Goal: Transaction & Acquisition: Purchase product/service

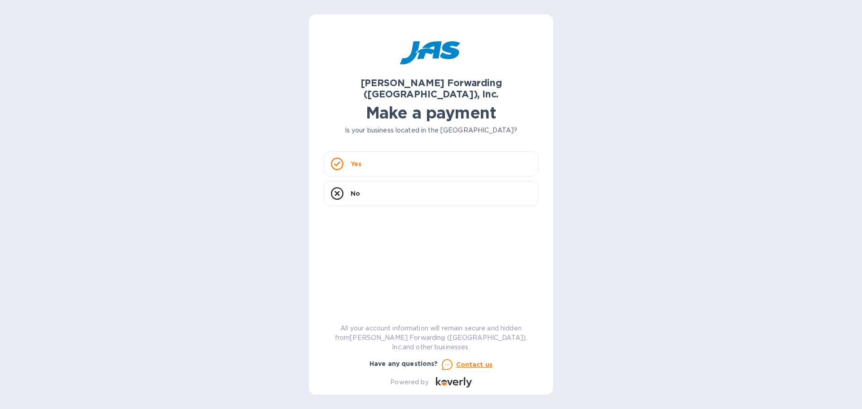
click at [356, 159] on p "Yes" at bounding box center [356, 163] width 11 height 9
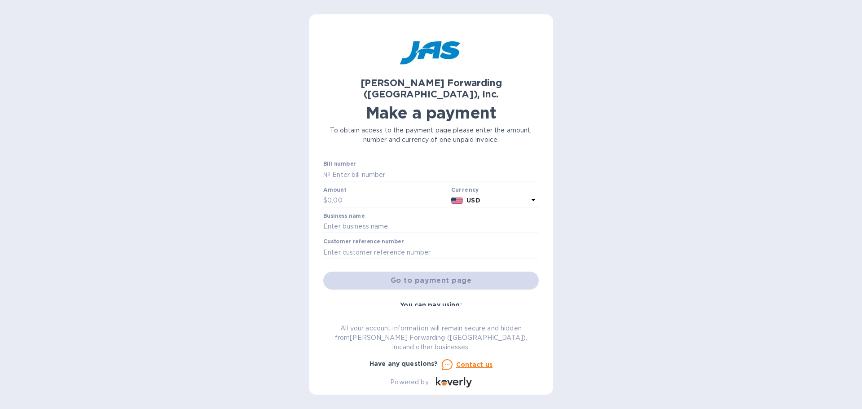
click at [477, 317] on div "Credit card and more..." at bounding box center [486, 342] width 106 height 50
click at [446, 301] on b "You can pay using:" at bounding box center [431, 304] width 62 height 7
click at [355, 168] on input "text" at bounding box center [434, 174] width 208 height 13
click at [395, 168] on input "text" at bounding box center [434, 174] width 208 height 13
paste input "NYC503198087"
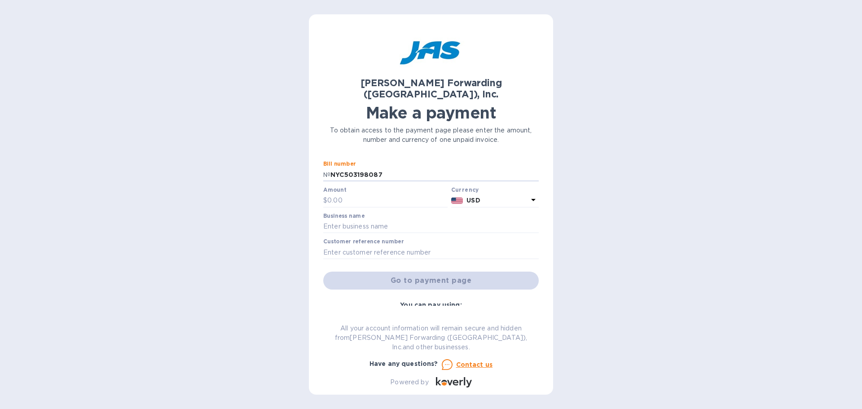
type input "NYC503198087"
click at [371, 194] on input "text" at bounding box center [387, 200] width 120 height 13
click at [336, 194] on input "text" at bounding box center [387, 200] width 120 height 13
click at [372, 194] on input "text" at bounding box center [387, 200] width 120 height 13
click at [353, 194] on input "2,499" at bounding box center [387, 200] width 120 height 13
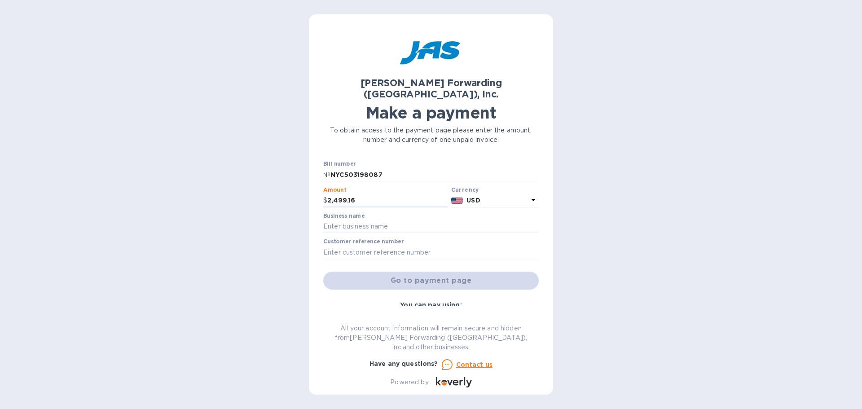
type input "2,499.16"
click at [391, 220] on input "text" at bounding box center [431, 226] width 216 height 13
type input "Nycon DIamond and Tools"
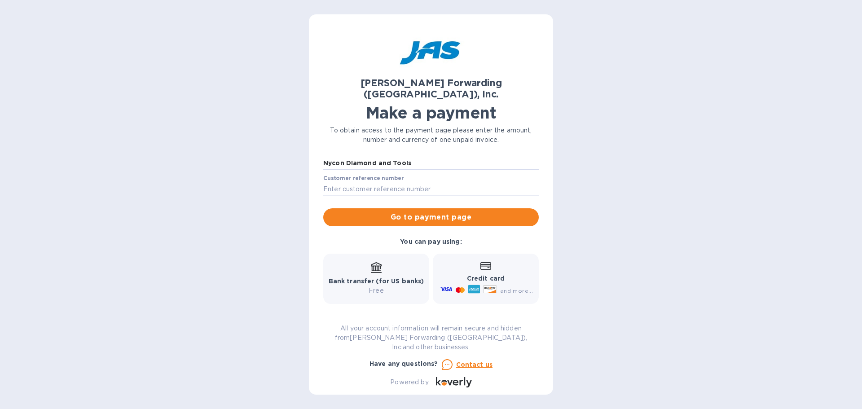
scroll to position [90, 0]
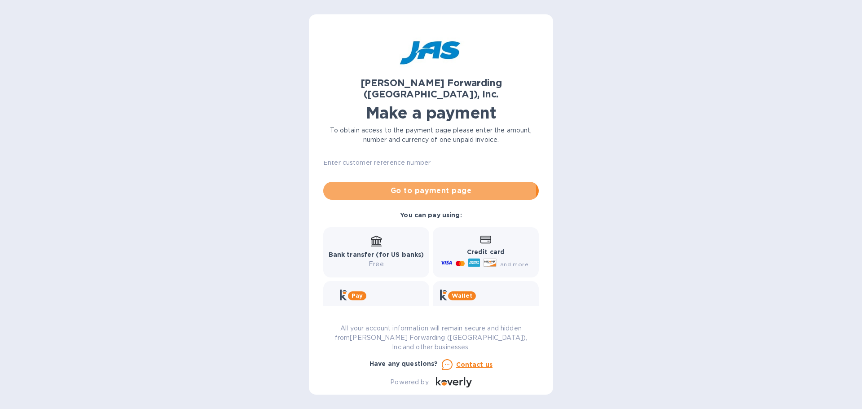
click at [405, 185] on span "Go to payment page" at bounding box center [430, 190] width 201 height 11
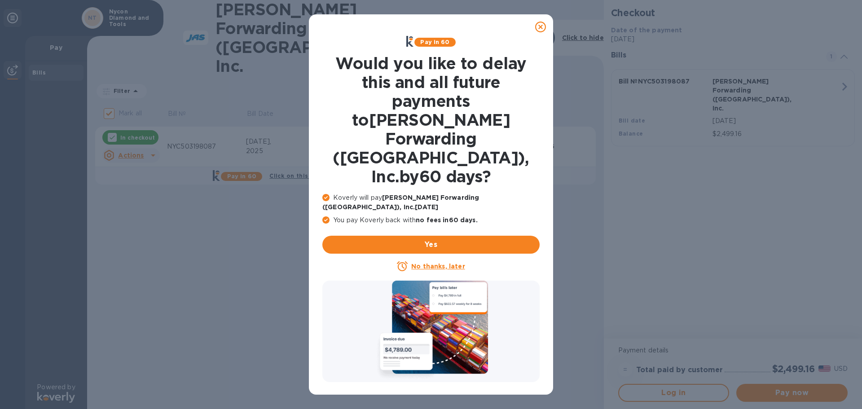
click at [452, 263] on u "No thanks, later" at bounding box center [437, 266] width 53 height 7
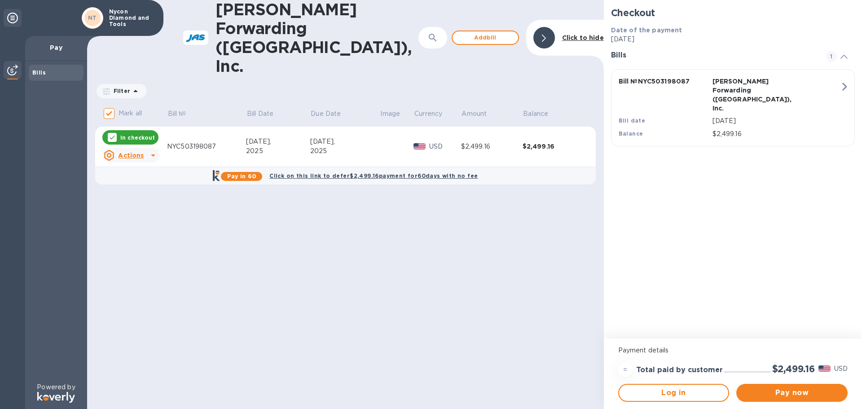
click at [799, 396] on span "Pay now" at bounding box center [792, 392] width 97 height 11
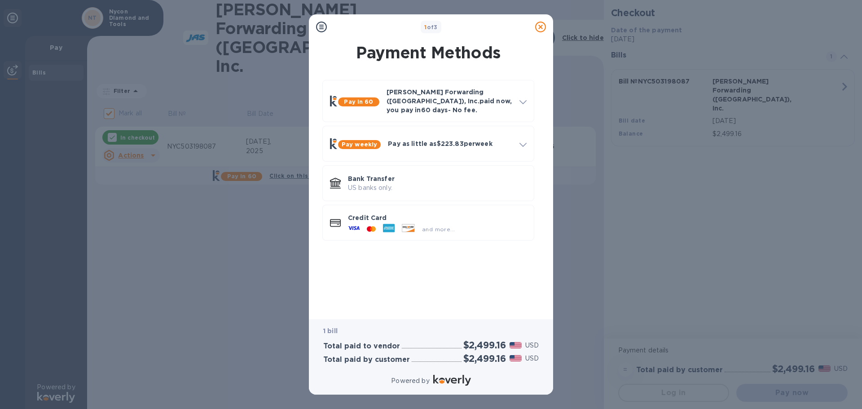
click at [394, 176] on p "Bank Transfer" at bounding box center [437, 178] width 179 height 9
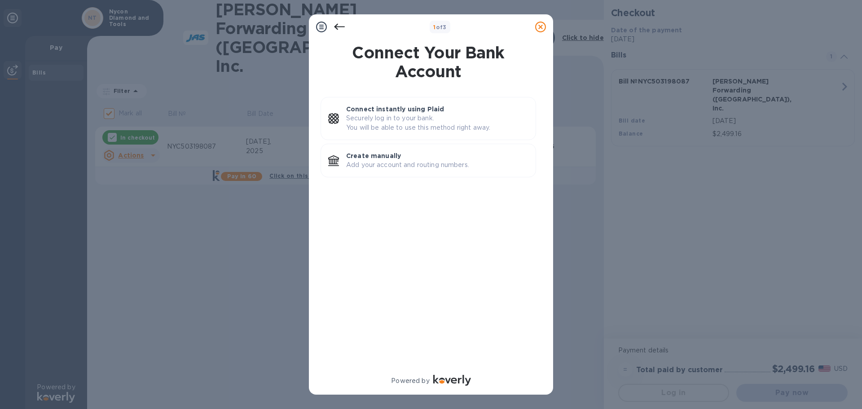
click at [393, 123] on p "Securely log in to your bank. You will be able to use this method right away." at bounding box center [437, 123] width 182 height 19
click at [395, 163] on p "Add your account and routing numbers." at bounding box center [437, 164] width 182 height 9
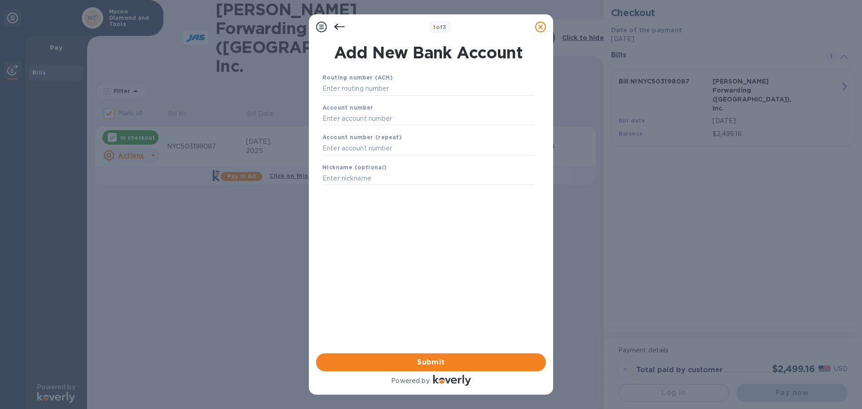
click at [379, 83] on input "text" at bounding box center [428, 88] width 212 height 13
type input "4"
type input "026013673"
type input "4338635414"
click at [386, 159] on input "text" at bounding box center [428, 159] width 212 height 13
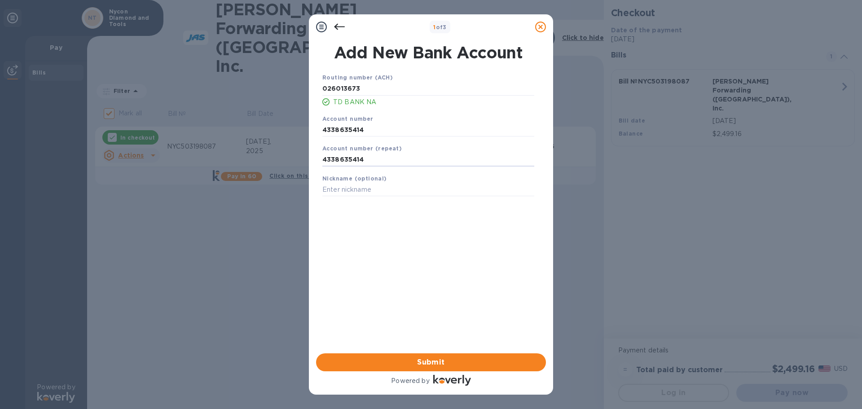
type input "4338635414"
click at [374, 186] on input "text" at bounding box center [428, 189] width 212 height 13
type input "NDT"
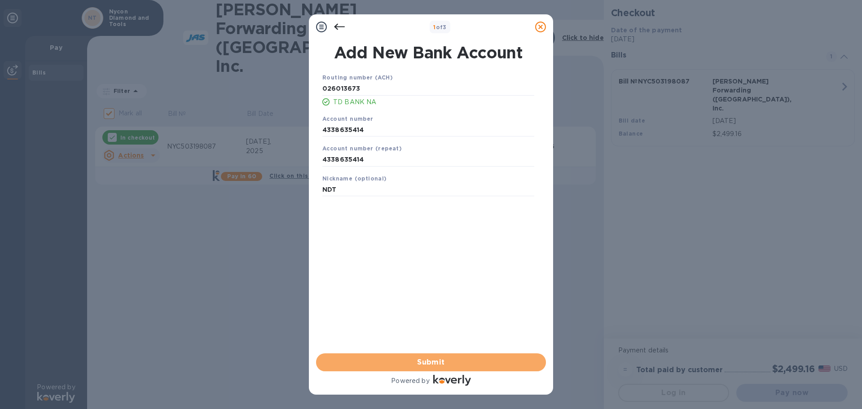
click at [404, 357] on span "Submit" at bounding box center [431, 362] width 216 height 11
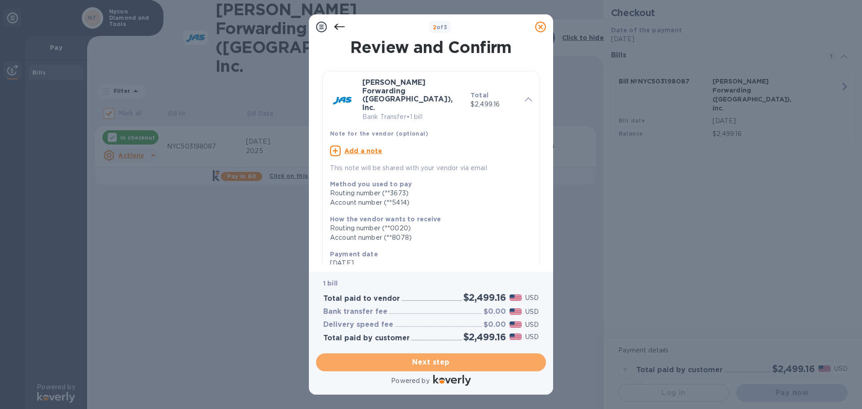
click at [443, 363] on span "Next step" at bounding box center [431, 362] width 216 height 11
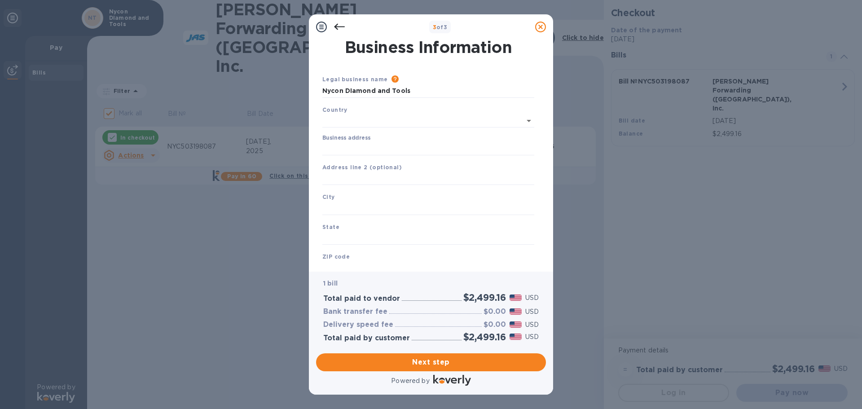
type input "[GEOGRAPHIC_DATA]"
click at [382, 146] on input "Business address" at bounding box center [428, 146] width 212 height 13
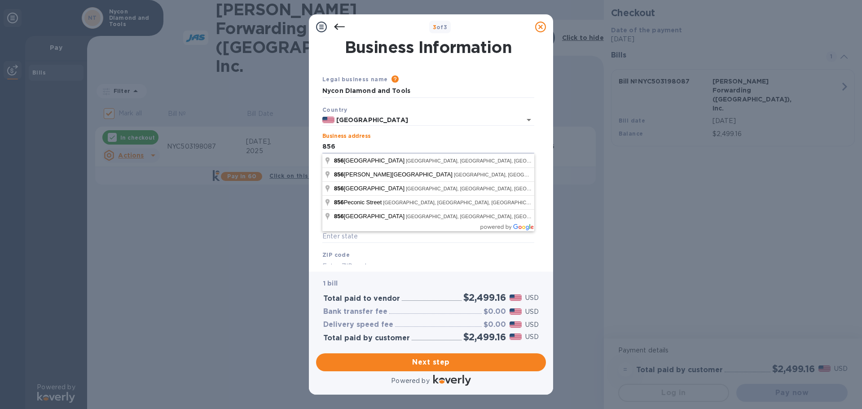
type input "[STREET_ADDRESS][PERSON_NAME]"
type input "Ronkonkoma"
type input "NY"
type input "11779"
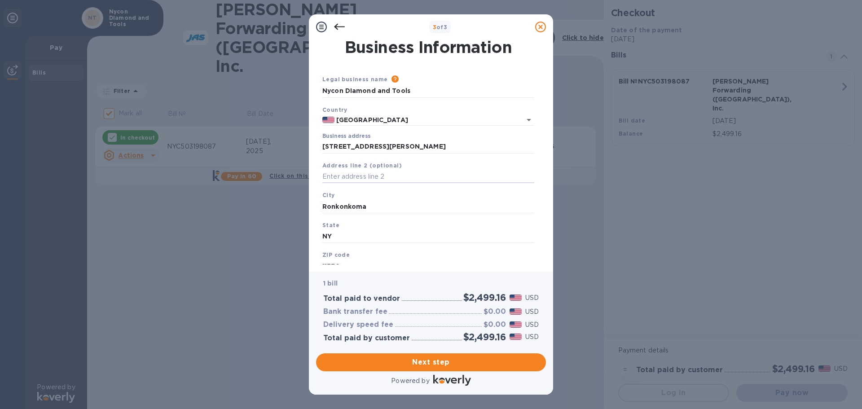
click at [381, 174] on input "text" at bounding box center [428, 176] width 212 height 13
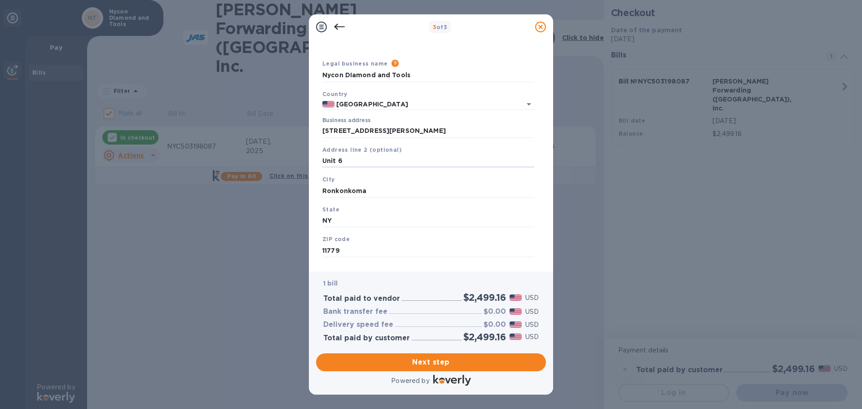
scroll to position [30, 0]
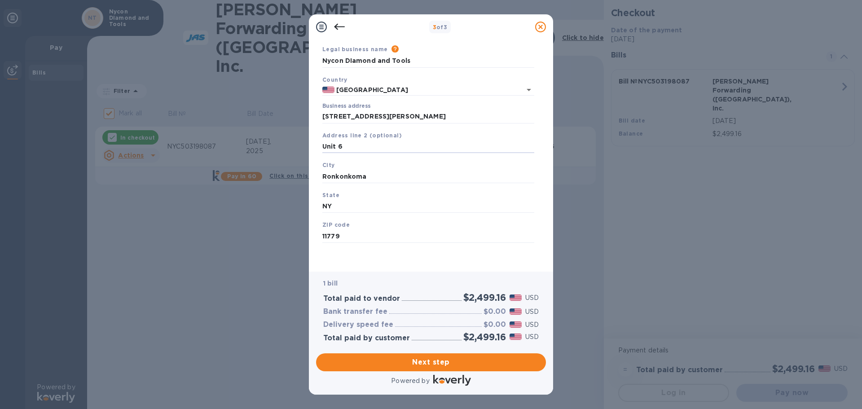
type input "Unit 6"
click at [410, 365] on span "Next step" at bounding box center [431, 362] width 216 height 11
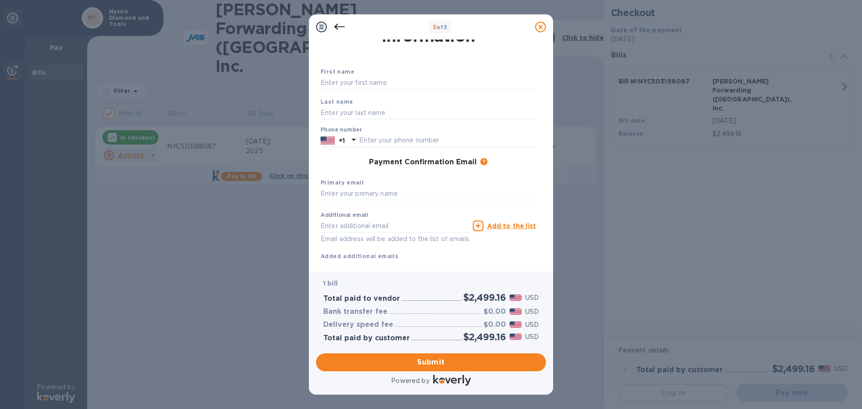
click at [377, 81] on input "text" at bounding box center [429, 82] width 216 height 13
type input "[PERSON_NAME]"
type input "Pierpaoli"
type input "8559376922"
click at [382, 192] on input "text" at bounding box center [429, 193] width 216 height 13
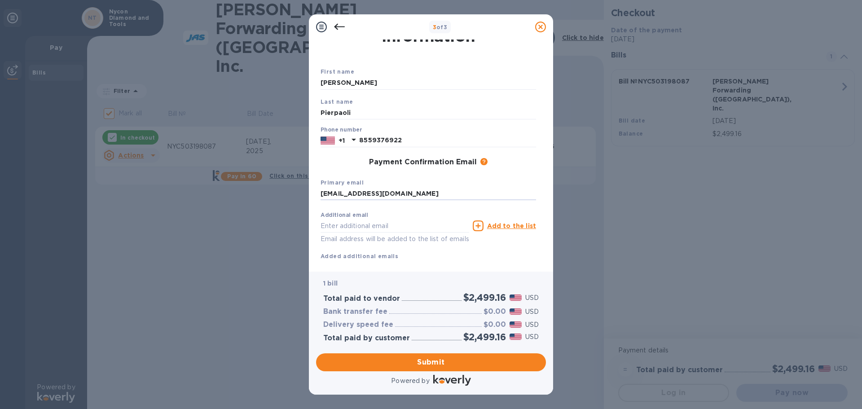
type input "[EMAIL_ADDRESS][DOMAIN_NAME]"
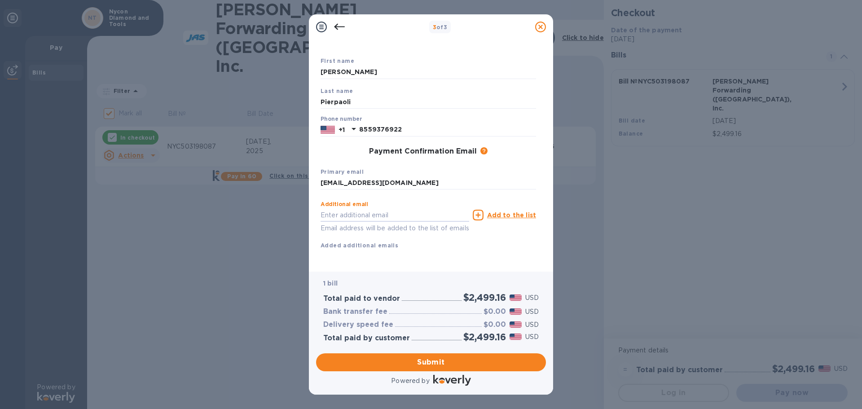
scroll to position [51, 0]
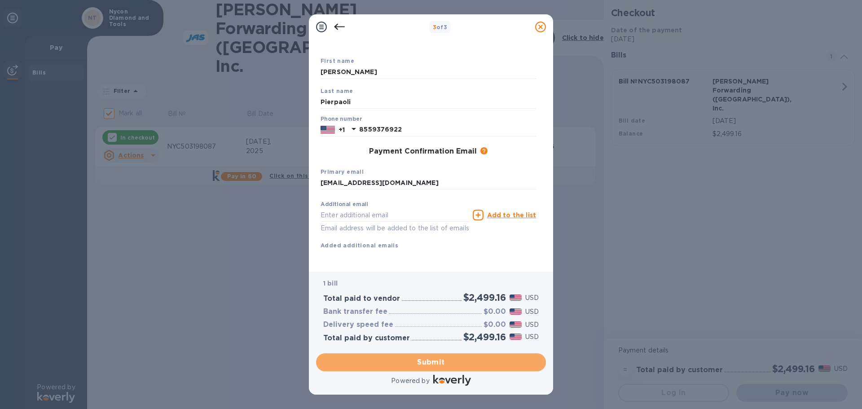
click at [421, 363] on span "Submit" at bounding box center [431, 362] width 216 height 11
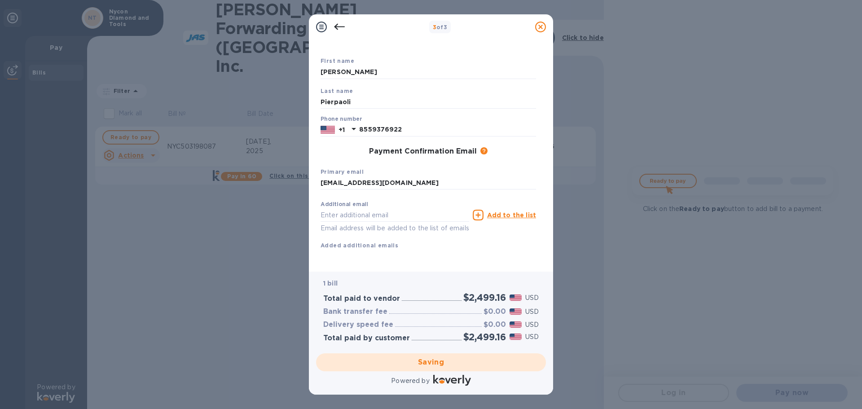
checkbox input "false"
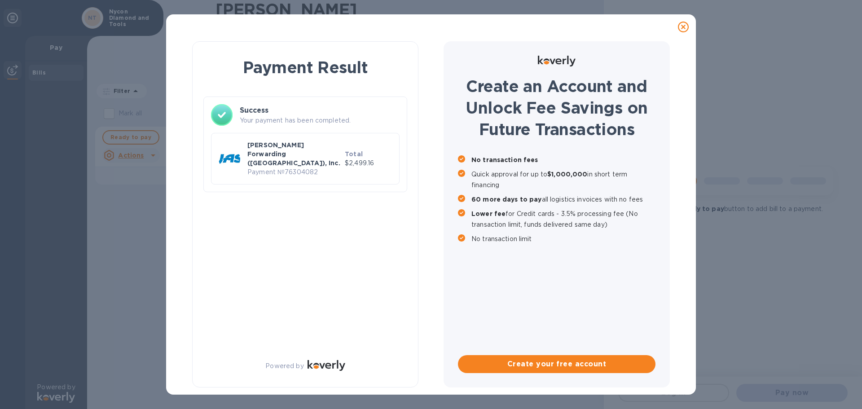
scroll to position [0, 0]
